Goal: Task Accomplishment & Management: Manage account settings

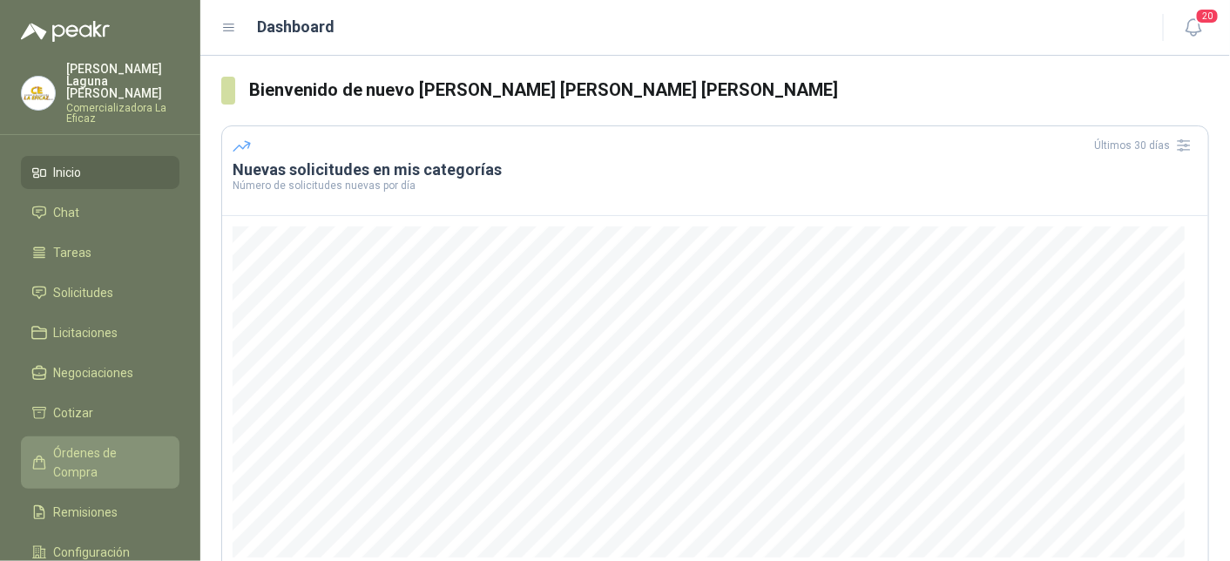
click at [102, 444] on span "Órdenes de Compra" at bounding box center [108, 463] width 109 height 38
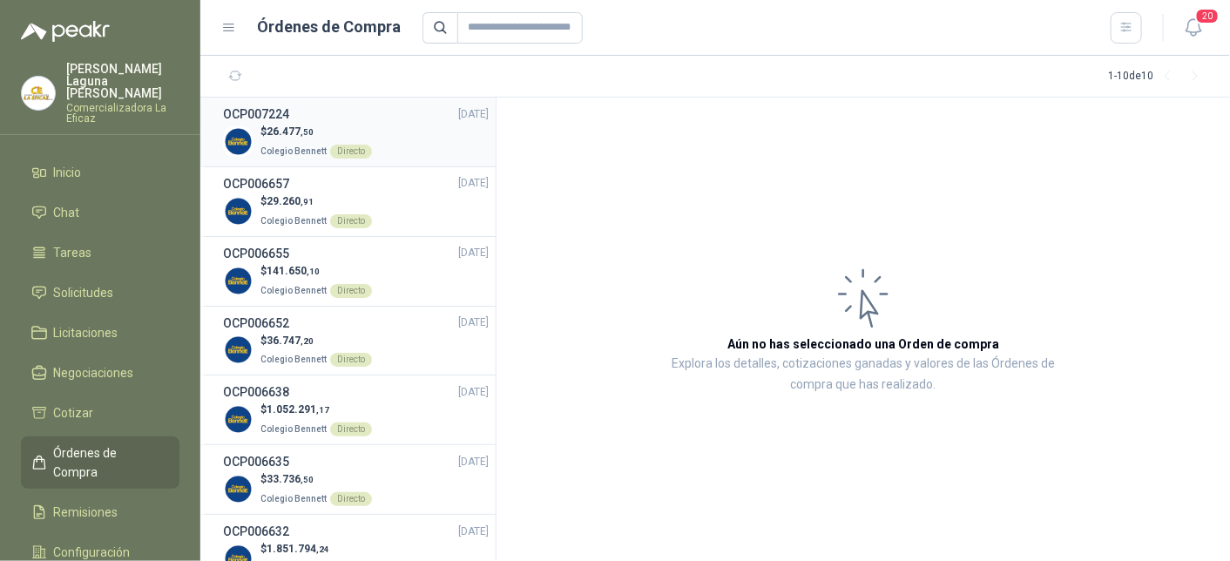
click at [278, 144] on p "Colegio [PERSON_NAME] Directo" at bounding box center [317, 149] width 112 height 19
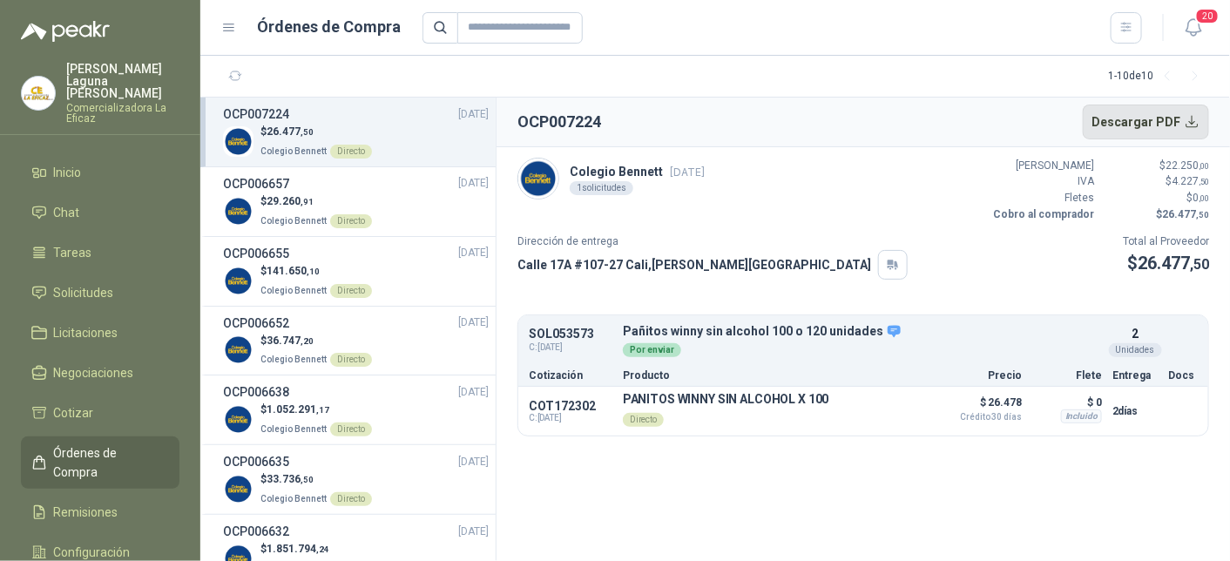
click at [1189, 119] on button "Descargar PDF" at bounding box center [1146, 122] width 127 height 35
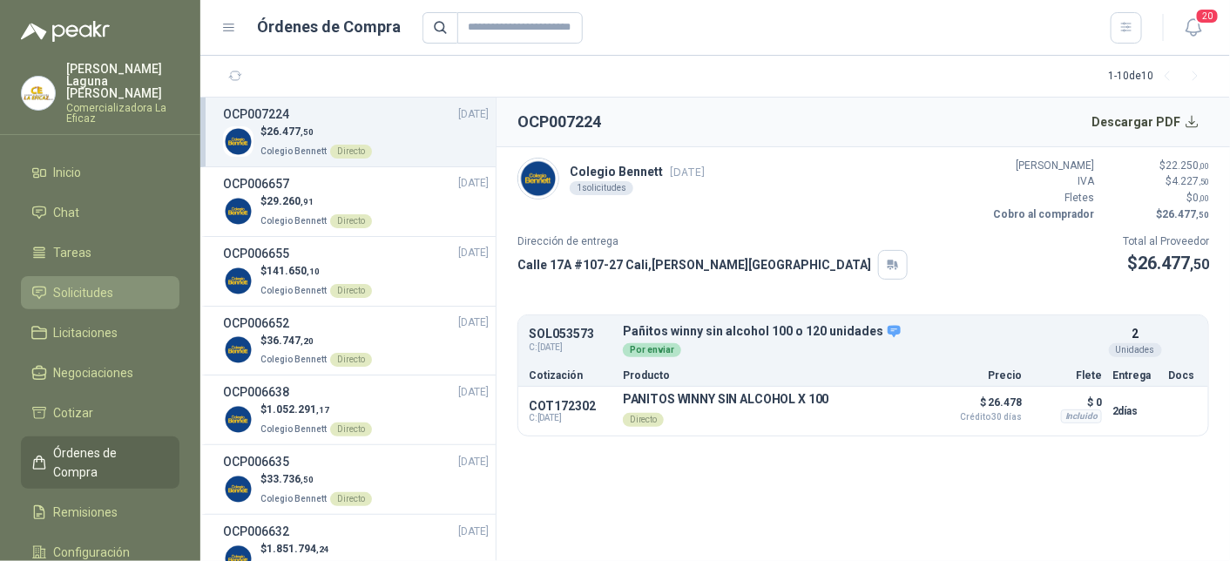
click at [85, 283] on span "Solicitudes" at bounding box center [84, 292] width 60 height 19
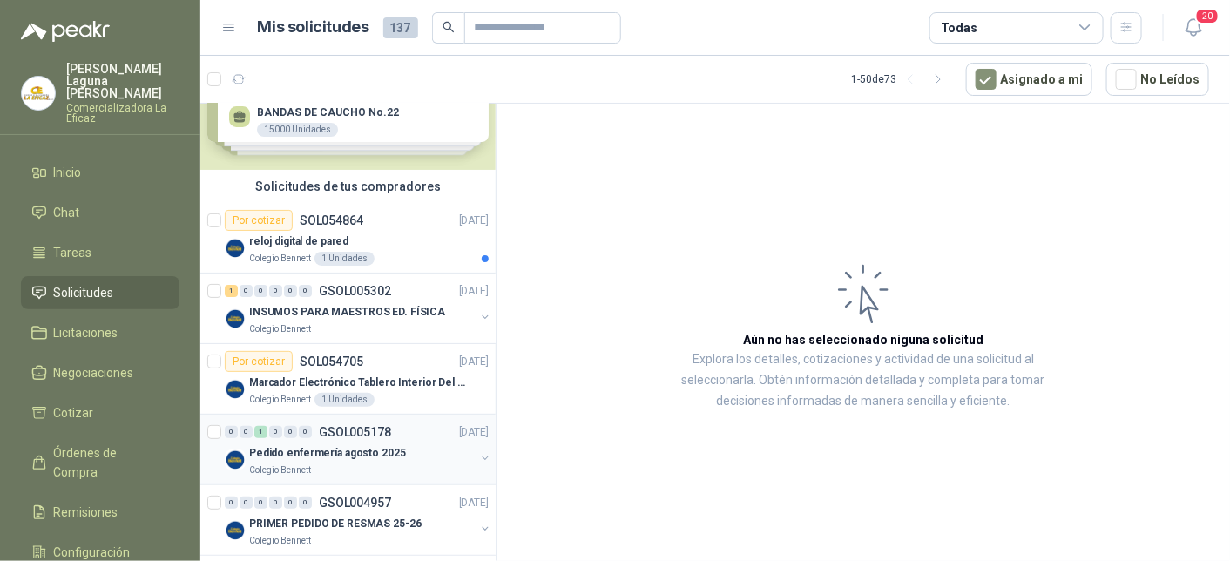
scroll to position [87, 0]
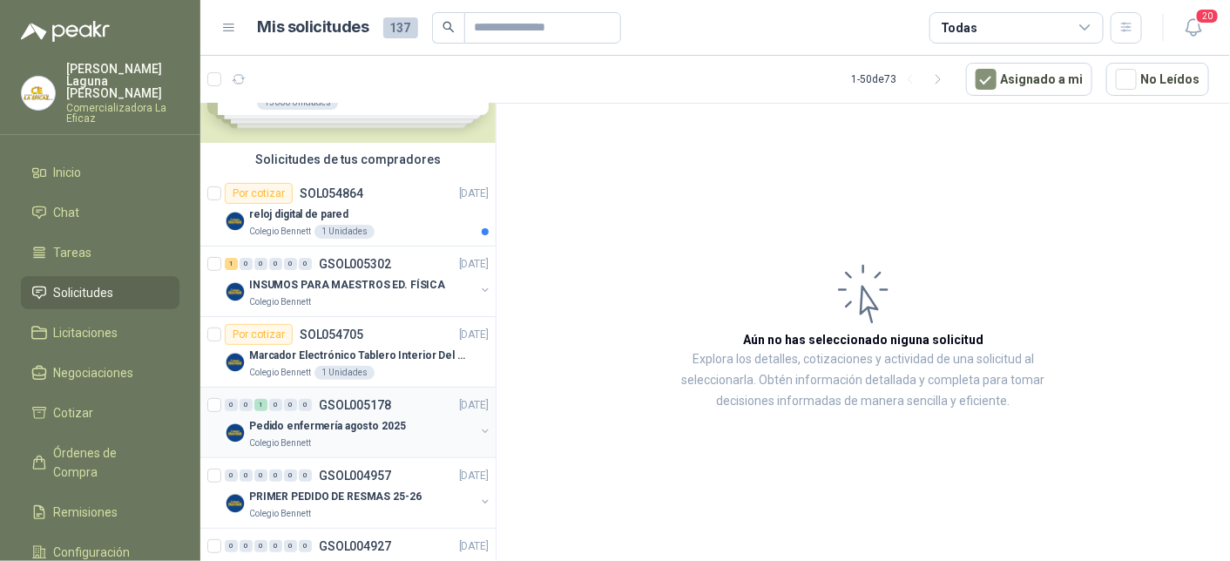
click at [336, 430] on p "Pedido enfermería agosto 2025" at bounding box center [327, 426] width 157 height 17
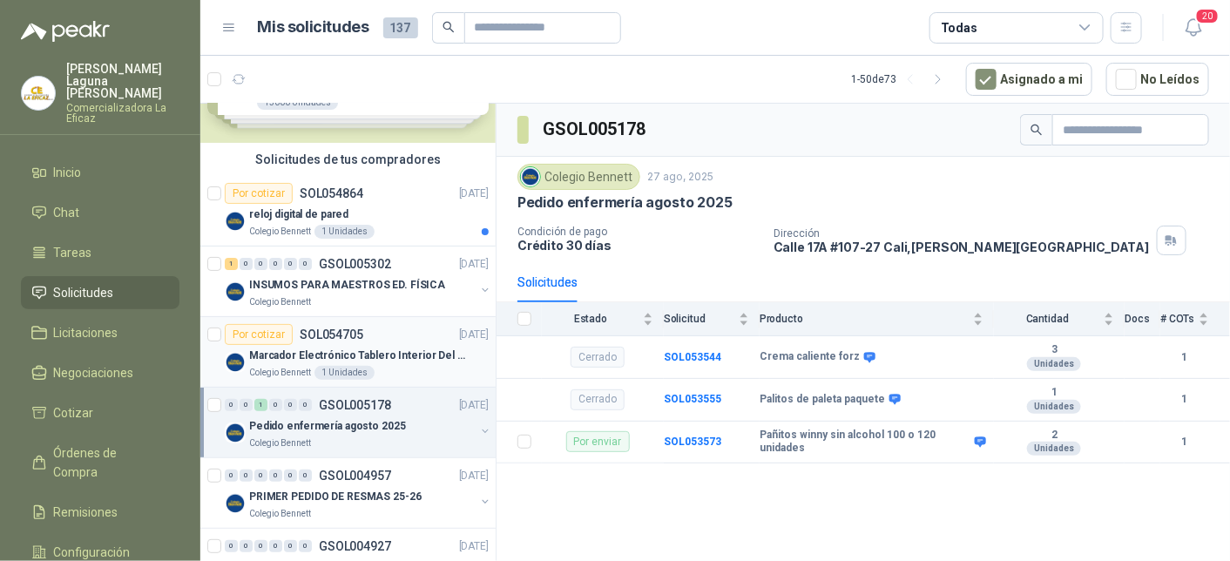
click at [302, 336] on p "SOL054705" at bounding box center [332, 335] width 64 height 12
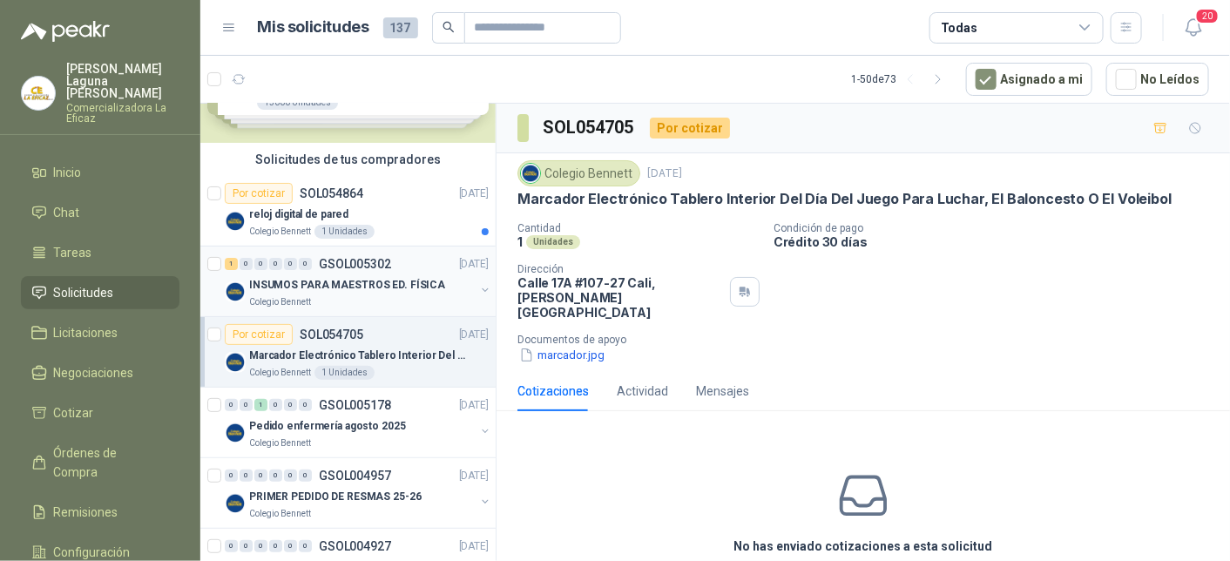
click at [312, 271] on div "1 0 0 0 0 0 GSOL005302 [DATE]" at bounding box center [359, 264] width 268 height 21
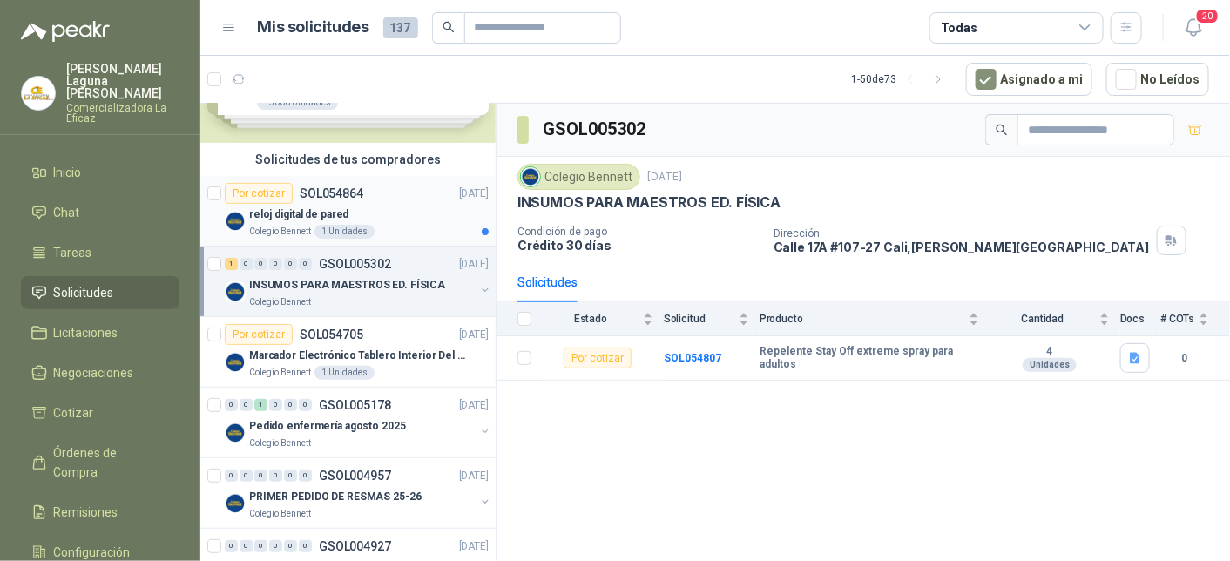
click at [293, 214] on p "reloj digital de pared" at bounding box center [298, 215] width 99 height 17
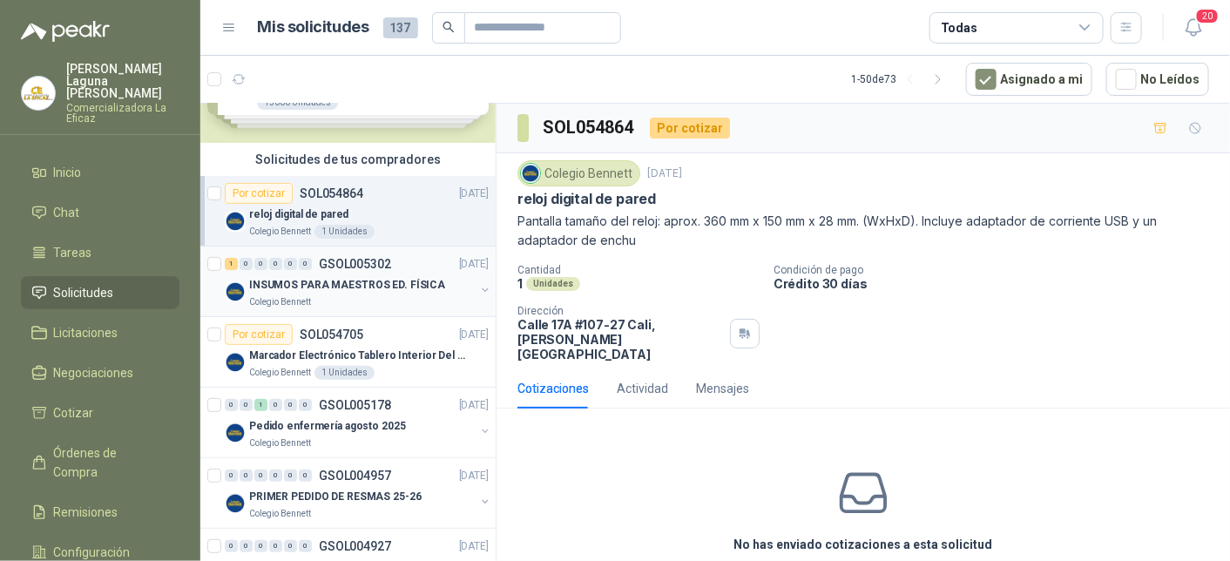
click at [295, 271] on div "1 0 0 0 0 0 GSOL005302 [DATE]" at bounding box center [359, 264] width 268 height 21
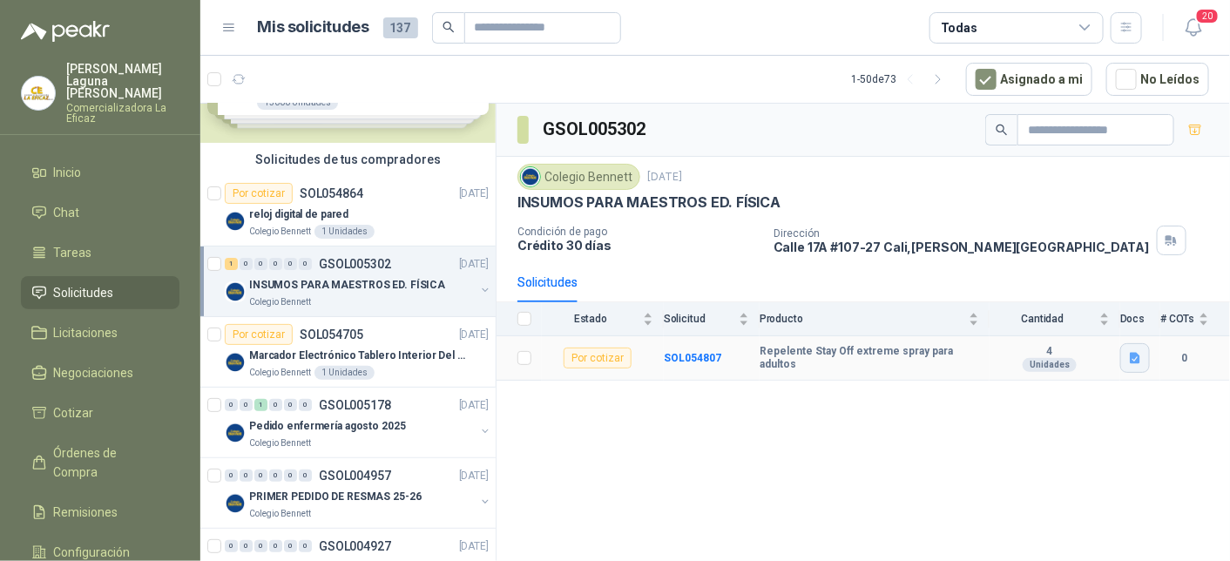
click at [1130, 354] on icon "button" at bounding box center [1136, 358] width 15 height 15
click at [966, 315] on button "Captura de pantalla [DATE] 084649.png" at bounding box center [1029, 317] width 220 height 18
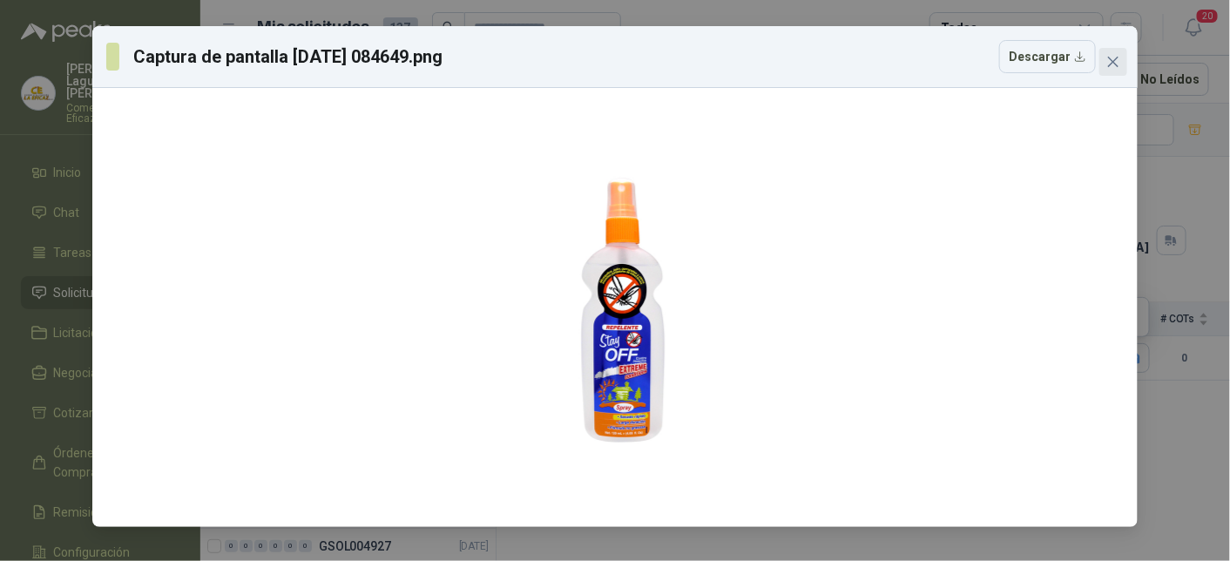
click at [1112, 64] on icon "close" at bounding box center [1113, 62] width 10 height 10
